Goal: Task Accomplishment & Management: Use online tool/utility

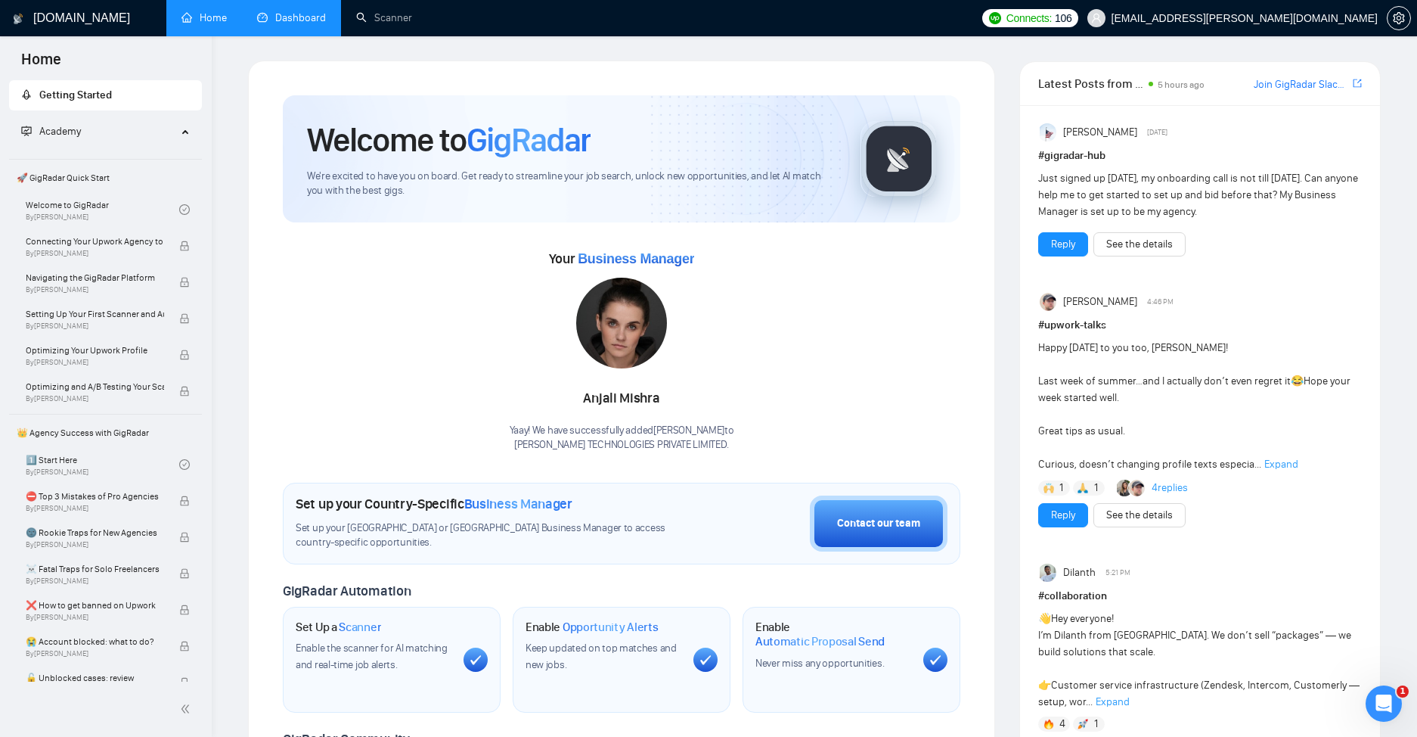
click at [318, 19] on link "Dashboard" at bounding box center [291, 17] width 69 height 13
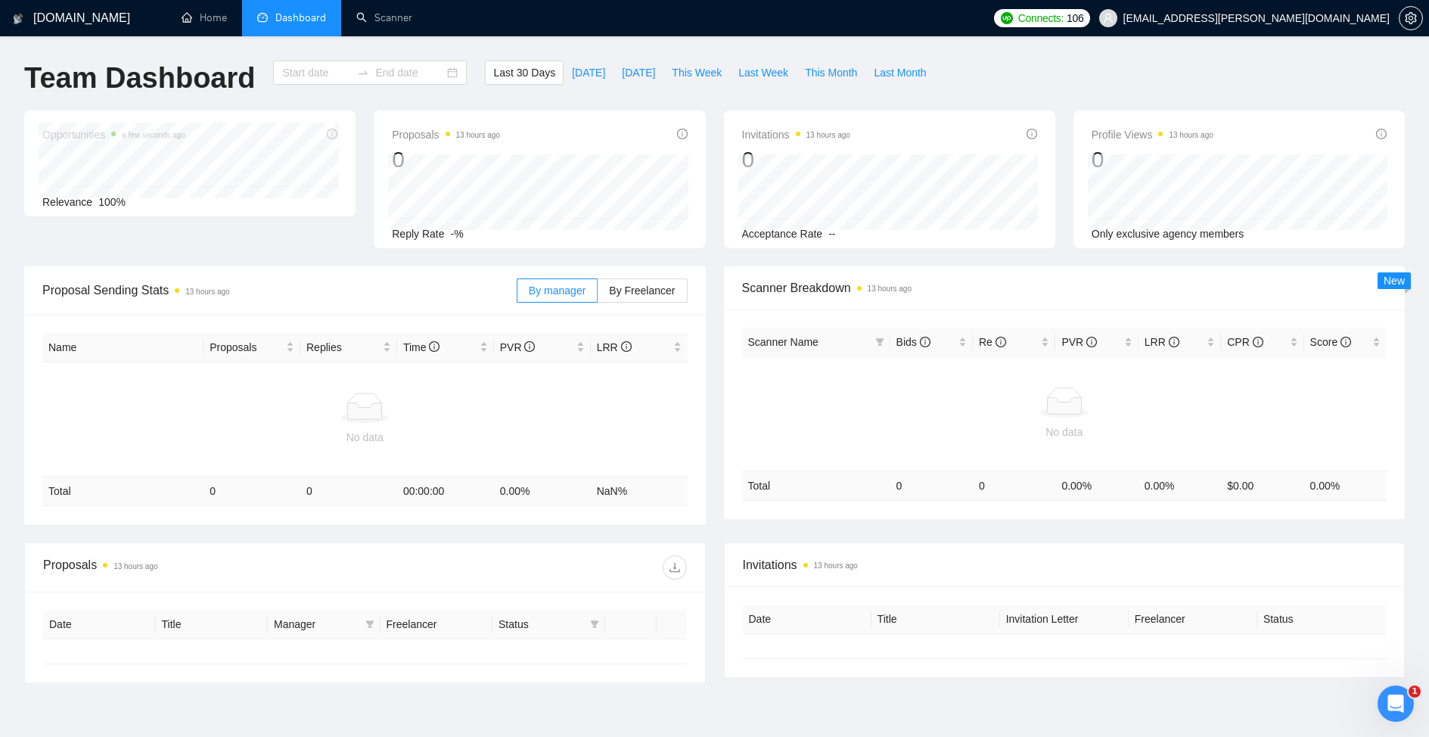
type input "[DATE]"
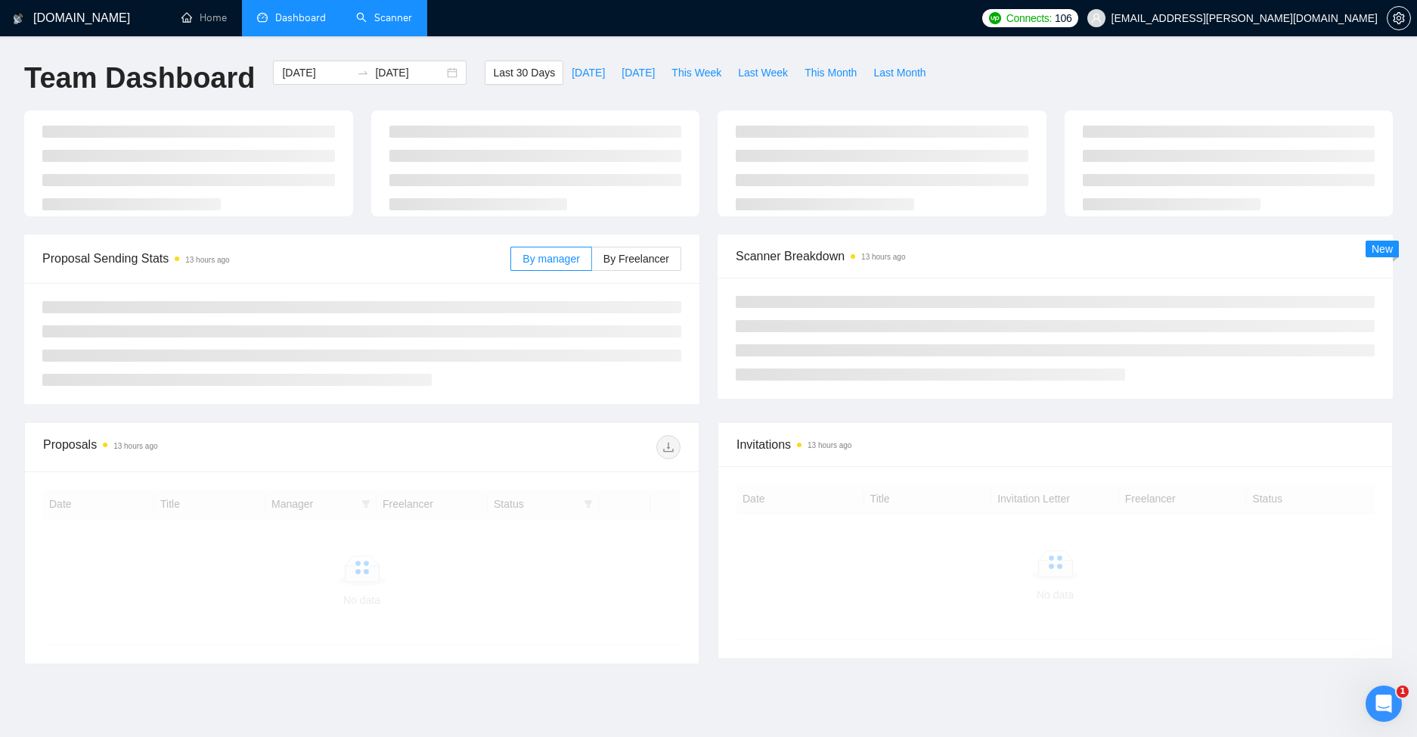
click at [391, 20] on link "Scanner" at bounding box center [384, 17] width 56 height 13
